Goal: Information Seeking & Learning: Learn about a topic

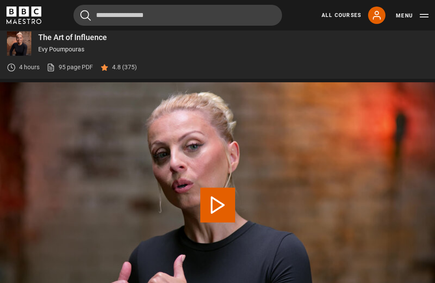
scroll to position [325, 0]
click at [347, 15] on link "All Courses" at bounding box center [342, 15] width 40 height 8
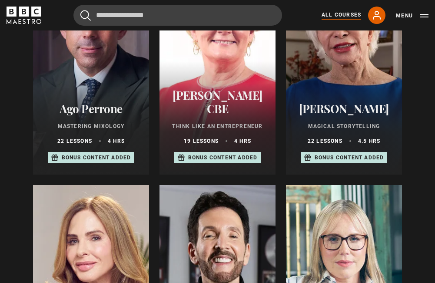
scroll to position [348, 0]
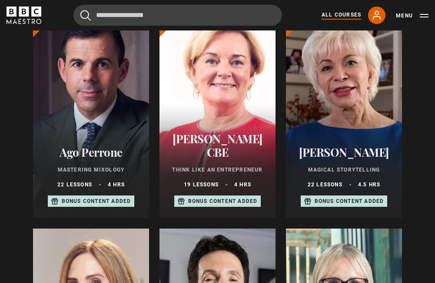
click at [338, 156] on h2 "[PERSON_NAME]" at bounding box center [344, 151] width 95 height 13
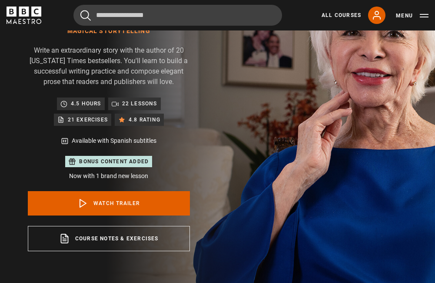
scroll to position [87, 0]
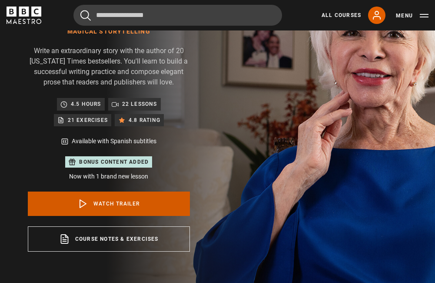
click at [125, 202] on link "Watch Trailer" at bounding box center [109, 203] width 162 height 24
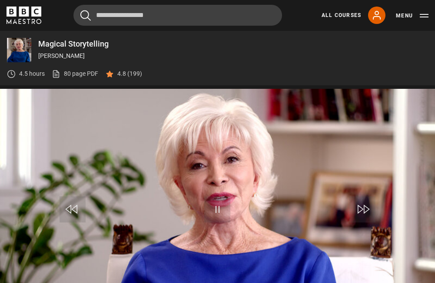
scroll to position [428, 0]
